Goal: Transaction & Acquisition: Book appointment/travel/reservation

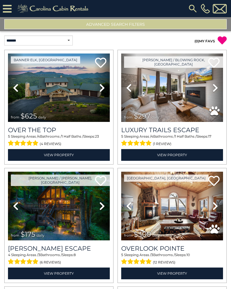
click at [133, 27] on button "Advanced Search Filters" at bounding box center [115, 24] width 223 height 10
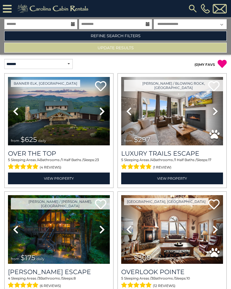
click at [128, 37] on link "Refine Search Filters" at bounding box center [115, 36] width 223 height 10
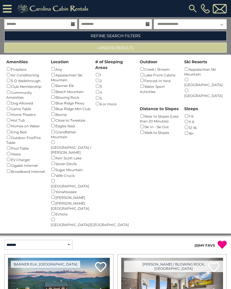
click at [38, 123] on div "Homes on Water ()" at bounding box center [26, 126] width 41 height 6
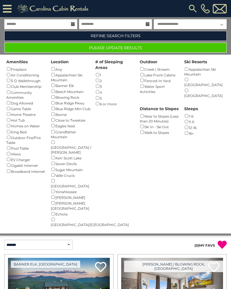
click at [146, 50] on button "Please Update Results" at bounding box center [115, 48] width 223 height 10
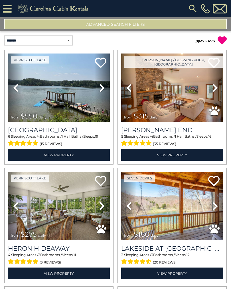
click at [111, 26] on button "Advanced Search Filters" at bounding box center [115, 24] width 223 height 10
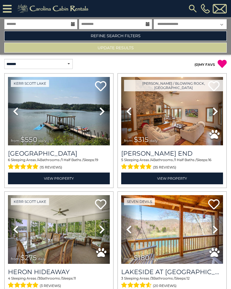
click at [131, 38] on link "Refine Search Filters" at bounding box center [115, 36] width 223 height 10
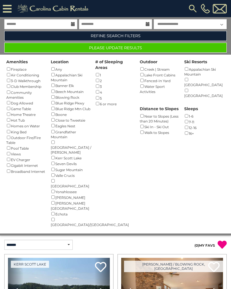
click at [141, 51] on button "Please Update Results" at bounding box center [115, 48] width 223 height 10
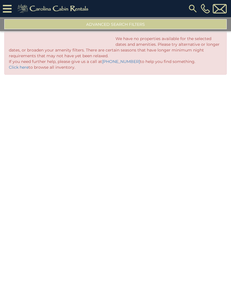
click at [155, 29] on button "Advanced Search Filters" at bounding box center [115, 24] width 223 height 10
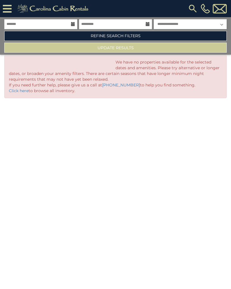
click at [149, 37] on link "Refine Search Filters" at bounding box center [115, 36] width 223 height 10
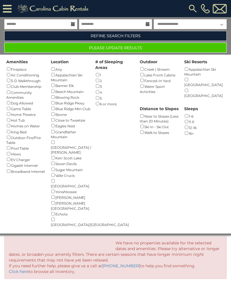
click at [166, 49] on button "Please Update Results" at bounding box center [115, 48] width 223 height 10
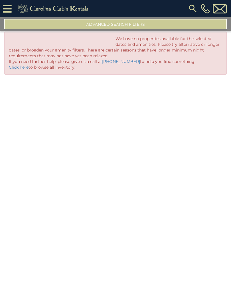
click at [160, 26] on button "Advanced Search Filters" at bounding box center [115, 24] width 223 height 10
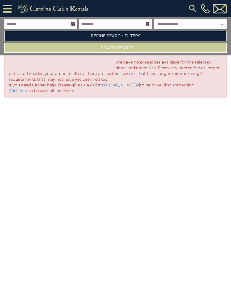
click at [153, 39] on link "Refine Search Filters" at bounding box center [115, 36] width 223 height 10
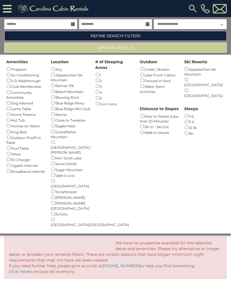
click at [163, 70] on div "Creek | Stream ()" at bounding box center [160, 69] width 41 height 6
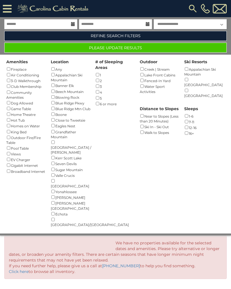
click at [149, 51] on button "Please Update Results" at bounding box center [115, 48] width 223 height 10
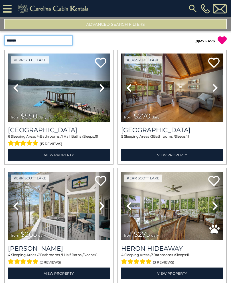
click at [57, 42] on select "**********" at bounding box center [38, 40] width 69 height 10
select select "*********"
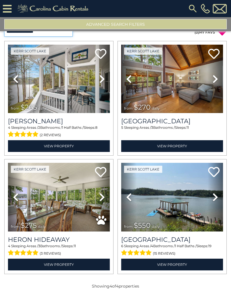
scroll to position [9, 0]
click at [63, 145] on link "View Property" at bounding box center [59, 146] width 102 height 12
click at [144, 26] on button "Advanced Search Filters" at bounding box center [115, 24] width 223 height 10
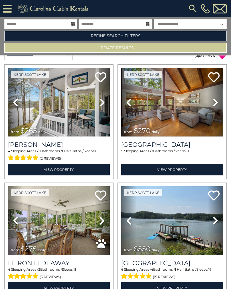
click at [147, 37] on link "Refine Search Filters" at bounding box center [115, 36] width 223 height 10
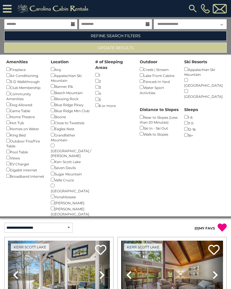
scroll to position [0, 0]
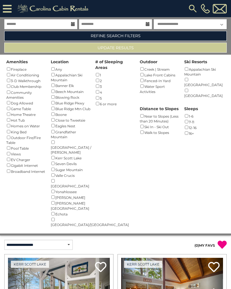
click at [146, 74] on div "Lake Front Cabins ()" at bounding box center [160, 75] width 41 height 6
click at [157, 69] on div "Creek | Stream ()" at bounding box center [160, 69] width 41 height 6
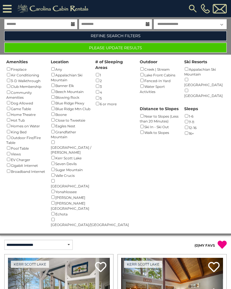
click at [125, 50] on button "Please Update Results" at bounding box center [115, 48] width 223 height 10
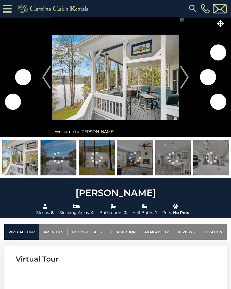
click at [155, 94] on img at bounding box center [115, 77] width 127 height 120
click at [163, 98] on img at bounding box center [115, 77] width 127 height 120
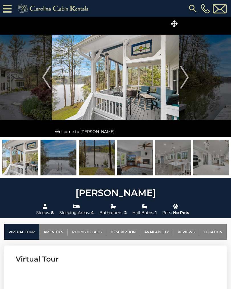
click at [163, 96] on img at bounding box center [115, 77] width 127 height 120
click at [172, 23] on icon at bounding box center [174, 23] width 7 height 7
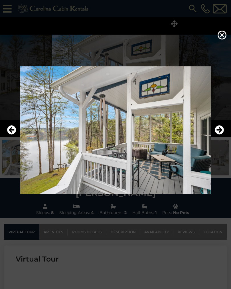
click at [220, 134] on icon "Next" at bounding box center [219, 129] width 9 height 9
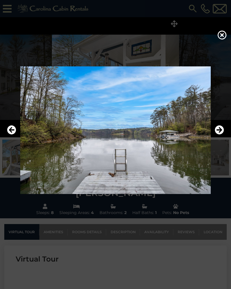
click at [217, 134] on icon "Next" at bounding box center [219, 129] width 9 height 9
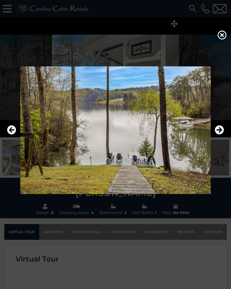
click at [219, 134] on icon "Next" at bounding box center [219, 129] width 9 height 9
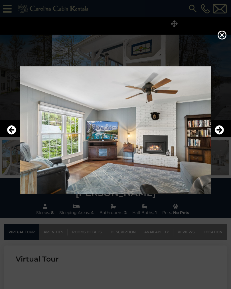
click at [218, 134] on icon "Next" at bounding box center [219, 129] width 9 height 9
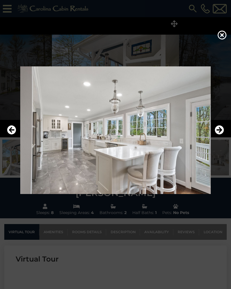
click at [219, 134] on icon "Next" at bounding box center [219, 129] width 9 height 9
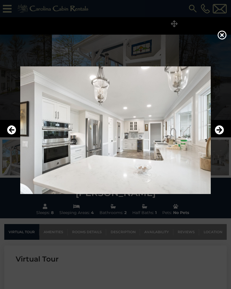
click at [219, 133] on icon "Next" at bounding box center [219, 129] width 9 height 9
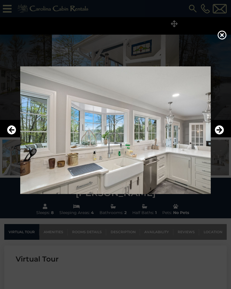
click at [219, 133] on icon "Next" at bounding box center [219, 129] width 9 height 9
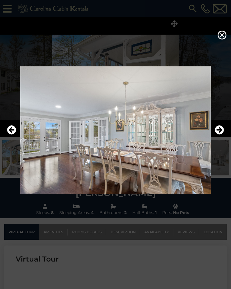
click at [219, 133] on icon "Next" at bounding box center [219, 129] width 9 height 9
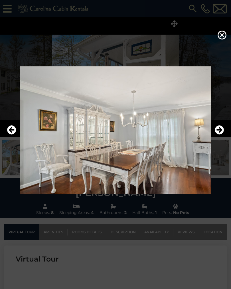
click at [219, 133] on icon "Next" at bounding box center [219, 129] width 9 height 9
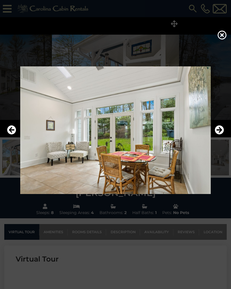
click at [219, 133] on icon "Next" at bounding box center [219, 129] width 9 height 9
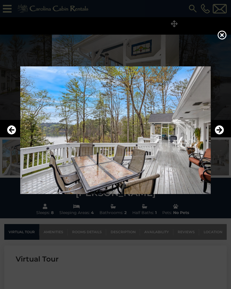
click at [219, 133] on icon "Next" at bounding box center [219, 129] width 9 height 9
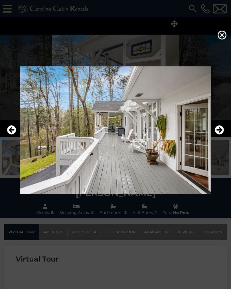
click at [220, 131] on icon "Next" at bounding box center [219, 129] width 9 height 9
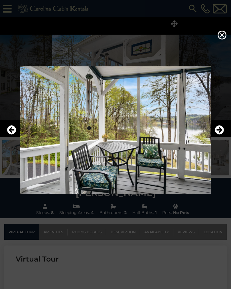
click at [219, 131] on icon "Next" at bounding box center [219, 129] width 9 height 9
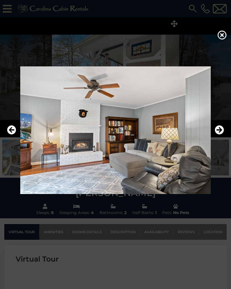
click at [220, 129] on icon "Next" at bounding box center [219, 129] width 9 height 9
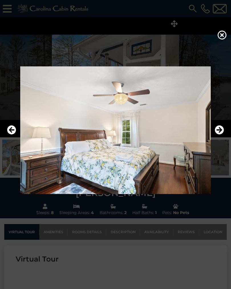
click at [218, 131] on icon "Next" at bounding box center [219, 129] width 9 height 9
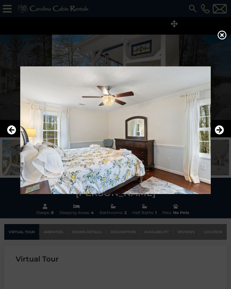
click at [218, 132] on icon "Next" at bounding box center [219, 129] width 9 height 9
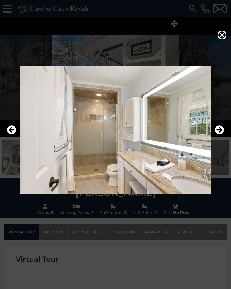
click at [219, 130] on icon "Next" at bounding box center [219, 129] width 9 height 9
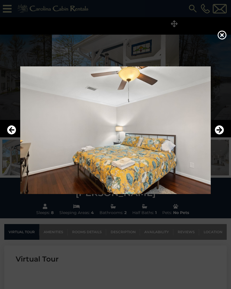
click at [219, 131] on icon "Next" at bounding box center [219, 129] width 9 height 9
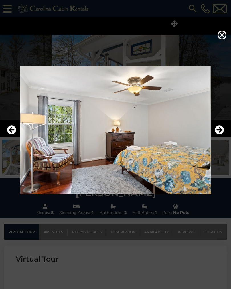
click at [219, 132] on icon "Next" at bounding box center [219, 129] width 9 height 9
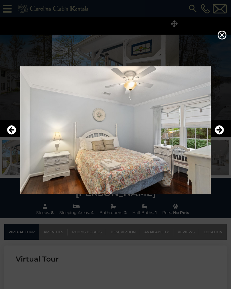
click at [219, 131] on icon "Next" at bounding box center [219, 129] width 9 height 9
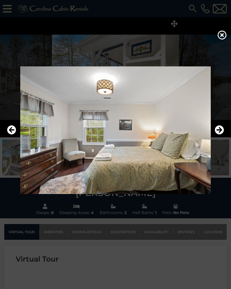
click at [219, 132] on icon "Next" at bounding box center [219, 129] width 9 height 9
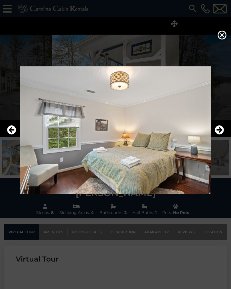
click at [218, 133] on icon "Next" at bounding box center [219, 129] width 9 height 9
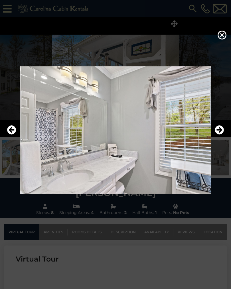
click at [219, 132] on icon "Next" at bounding box center [219, 129] width 9 height 9
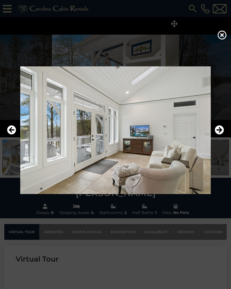
click at [218, 133] on icon "Next" at bounding box center [219, 129] width 9 height 9
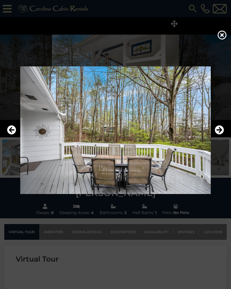
click at [216, 39] on div at bounding box center [115, 144] width 231 height 289
click at [221, 38] on icon at bounding box center [222, 34] width 9 height 9
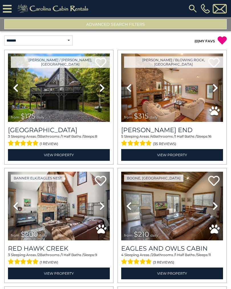
click at [217, 207] on icon at bounding box center [216, 205] width 6 height 9
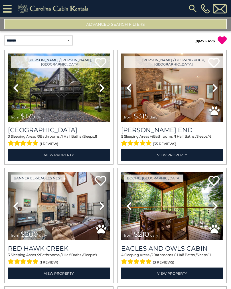
click at [214, 208] on icon at bounding box center [216, 205] width 6 height 9
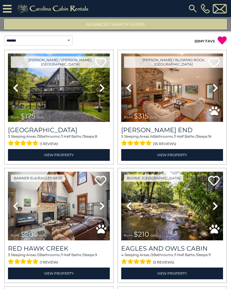
click at [214, 207] on icon at bounding box center [216, 205] width 6 height 9
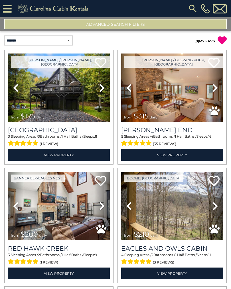
click at [215, 206] on icon at bounding box center [216, 205] width 6 height 9
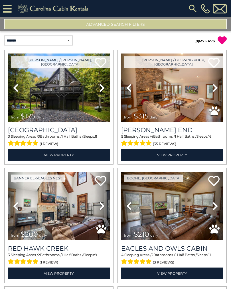
click at [215, 207] on icon at bounding box center [216, 205] width 6 height 9
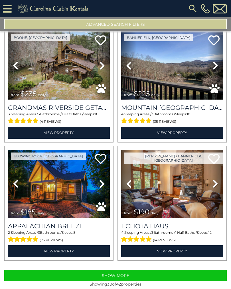
scroll to position [1558, 0]
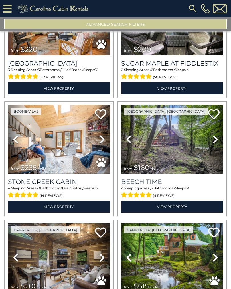
click at [11, 6] on icon at bounding box center [7, 9] width 9 height 10
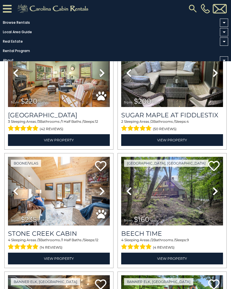
click at [8, 12] on icon at bounding box center [7, 9] width 9 height 10
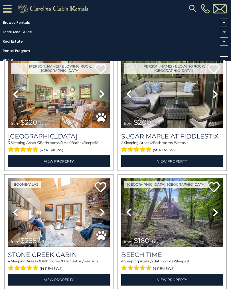
scroll to position [208, 0]
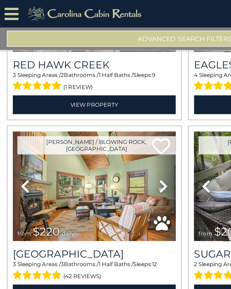
click at [10, 9] on icon at bounding box center [7, 9] width 9 height 10
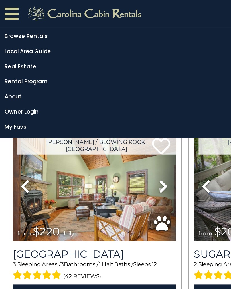
click at [21, 26] on link "Browse Rentals" at bounding box center [114, 23] width 229 height 8
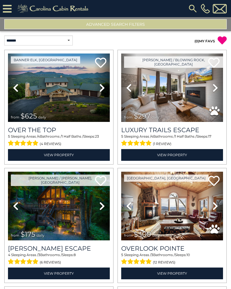
click at [191, 9] on img at bounding box center [193, 8] width 10 height 10
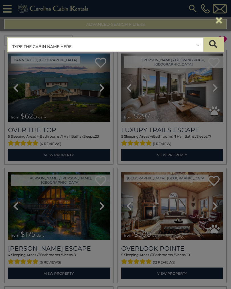
click at [142, 45] on input "text" at bounding box center [105, 45] width 195 height 14
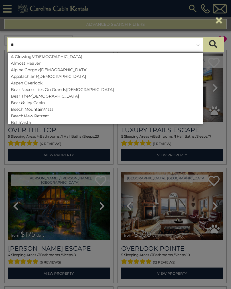
type input "**"
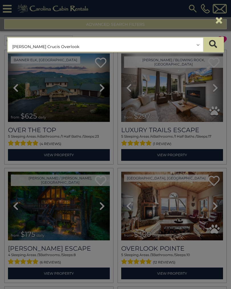
click at [213, 45] on button "submit" at bounding box center [213, 44] width 20 height 14
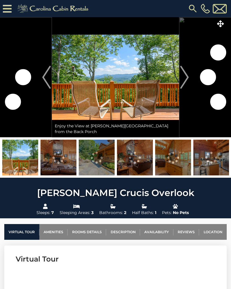
click at [162, 235] on link "Availability" at bounding box center [156, 232] width 33 height 16
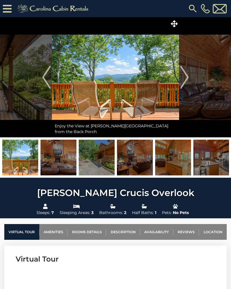
click at [5, 12] on icon at bounding box center [7, 9] width 9 height 10
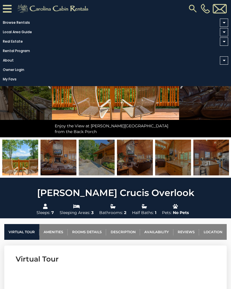
click at [20, 23] on link "Browse Rentals" at bounding box center [114, 23] width 229 height 8
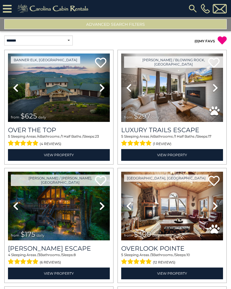
click at [133, 27] on button "Advanced Search Filters" at bounding box center [115, 24] width 223 height 10
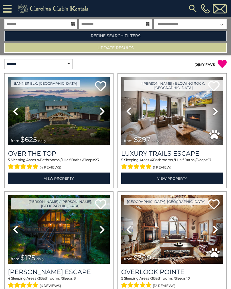
click at [135, 38] on link "Refine Search Filters" at bounding box center [115, 36] width 223 height 10
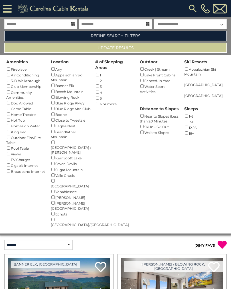
click at [17, 151] on div "Views ()" at bounding box center [26, 154] width 41 height 6
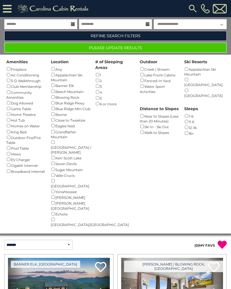
click at [12, 145] on div "Pool Table ()" at bounding box center [26, 148] width 41 height 6
click at [166, 51] on button "Please Update Results" at bounding box center [115, 48] width 223 height 10
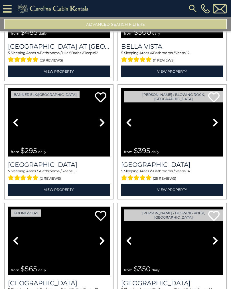
scroll to position [1484, 0]
